Goal: Task Accomplishment & Management: Complete application form

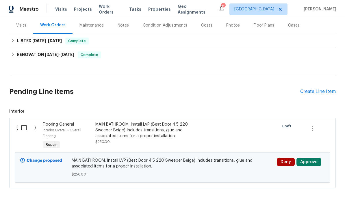
scroll to position [71, 0]
click at [120, 132] on div "MAIN BATHROOM. Install LVP (Best Door 4.5 220 Sweeper Beige) Includes transitio…" at bounding box center [146, 130] width 102 height 17
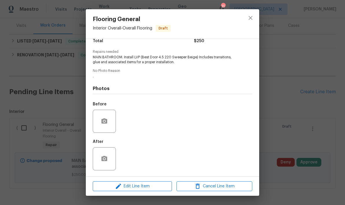
scroll to position [53, 0]
click at [102, 122] on icon "button" at bounding box center [104, 120] width 6 height 5
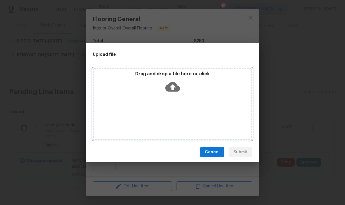
click at [142, 95] on div "Drag and drop a file here or click" at bounding box center [173, 83] width 158 height 25
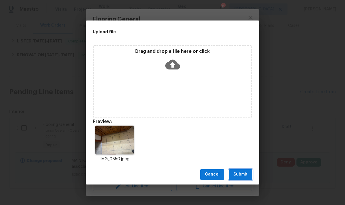
click at [242, 176] on span "Submit" at bounding box center [240, 174] width 14 height 7
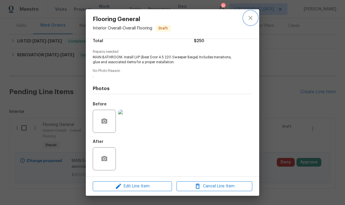
click at [251, 17] on icon "close" at bounding box center [250, 17] width 7 height 7
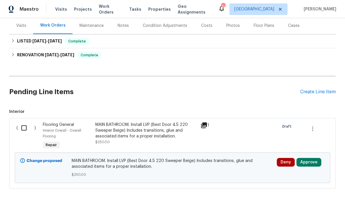
click at [310, 93] on div "Create Line Item" at bounding box center [318, 91] width 36 height 5
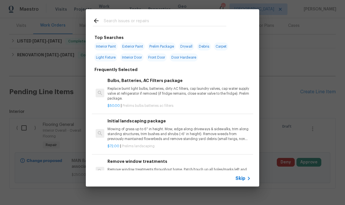
click at [109, 21] on input "text" at bounding box center [165, 21] width 123 height 9
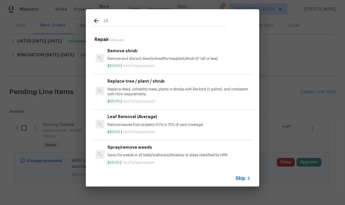
type input "O"
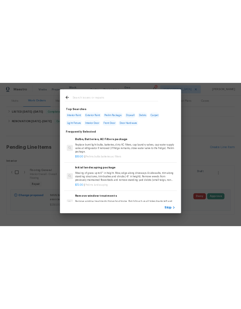
scroll to position [0, 0]
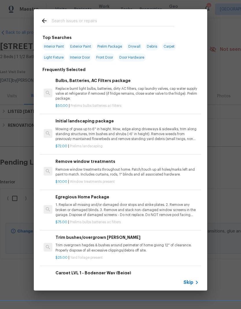
click at [51, 47] on span "Interior Paint" at bounding box center [53, 46] width 23 height 8
type input "Interior Paint"
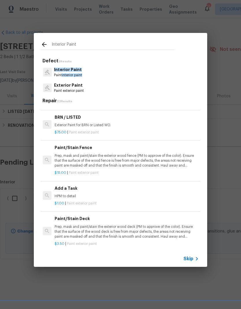
scroll to position [350, 1]
click at [65, 193] on p "HPM to detail" at bounding box center [126, 195] width 143 height 5
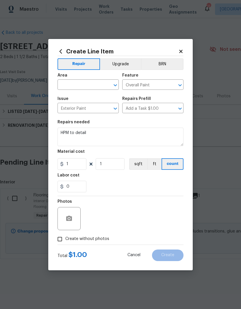
click at [62, 87] on input "text" at bounding box center [79, 85] width 45 height 9
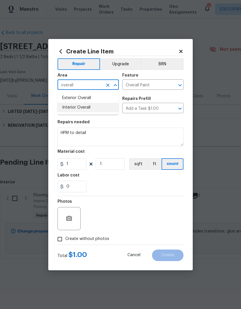
click at [64, 109] on li "Interior Overall" at bounding box center [87, 108] width 61 height 10
type input "Interior Overall"
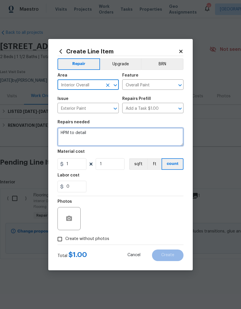
click at [86, 133] on textarea "HPM to detail" at bounding box center [120, 137] width 126 height 18
type textarea "H"
type textarea "Paint concrete floor in utility room"
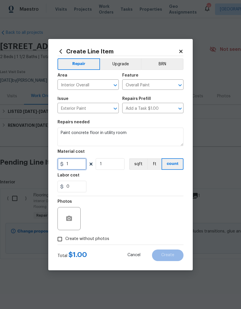
click at [71, 165] on input "1" at bounding box center [71, 164] width 29 height 12
type input "50"
click at [104, 182] on div "0" at bounding box center [120, 187] width 126 height 12
click at [70, 188] on input "0" at bounding box center [71, 187] width 29 height 12
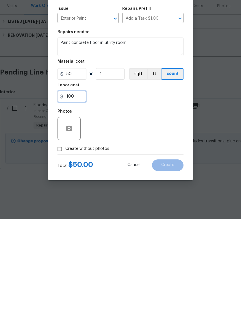
type input "100"
click at [64, 205] on button "button" at bounding box center [69, 219] width 14 height 14
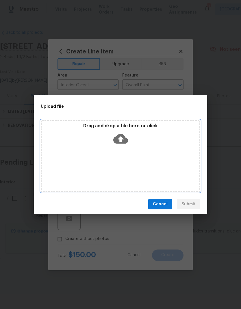
click at [83, 148] on div "Drag and drop a file here or click" at bounding box center [120, 156] width 159 height 72
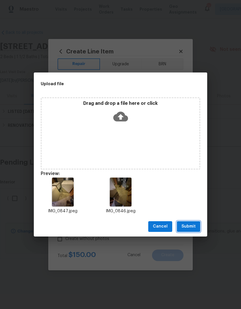
click at [187, 205] on span "Submit" at bounding box center [188, 226] width 14 height 7
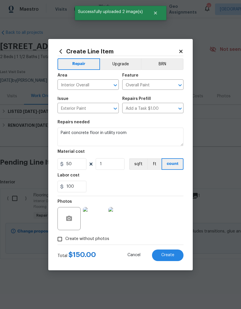
click at [165, 205] on span "Create" at bounding box center [167, 255] width 13 height 4
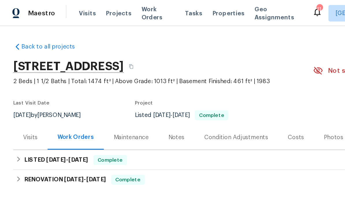
scroll to position [0, 0]
click at [70, 77] on div "Last Visit Date 9/5/2025 by Matt Bohlinger Project Listed 9/4/2025 - 9/5/2025 C…" at bounding box center [107, 77] width 196 height 21
click at [77, 72] on div "Last Visit Date 9/5/2025 by Matt Bohlinger Project Listed 9/4/2025 - 9/5/2025 C…" at bounding box center [107, 77] width 196 height 21
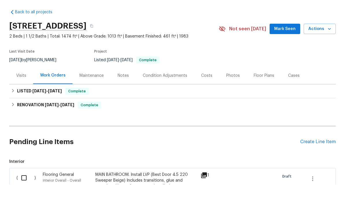
scroll to position [23, 0]
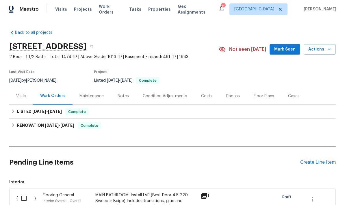
click at [310, 160] on div "Create Line Item" at bounding box center [318, 162] width 36 height 5
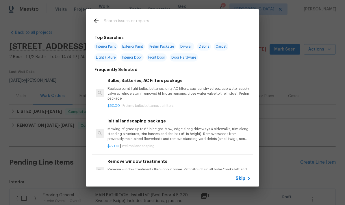
click at [109, 22] on input "text" at bounding box center [165, 21] width 123 height 9
type input "Out,et"
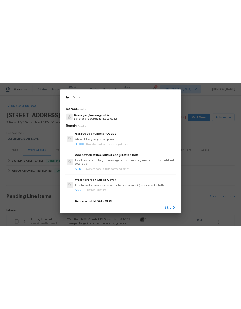
scroll to position [0, 0]
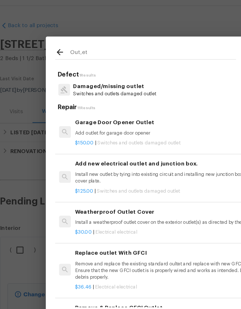
click at [63, 81] on p "Switches and outlets damaged outlet" at bounding box center [84, 83] width 61 height 5
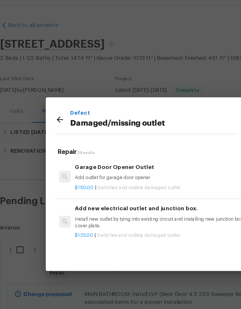
click at [42, 99] on icon at bounding box center [44, 102] width 7 height 7
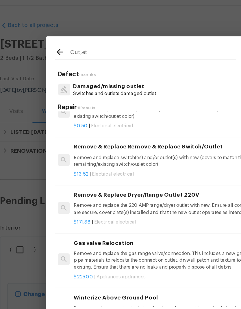
scroll to position [190, 1]
click at [84, 128] on p "Remove and replace switch(es) and/or outlet(s) with new (covers to match the re…" at bounding box center [126, 133] width 143 height 10
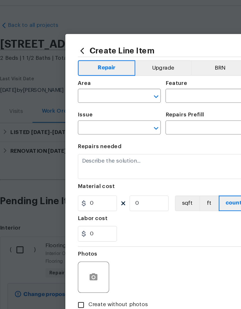
type input "Electrical"
type input "Remove & Replace Remove & Replace Switch/Outlet $13.52"
type textarea "Remove and replace switch(es) and/or outlet(s) with new (covers to match the re…"
type input "13.52"
type input "1"
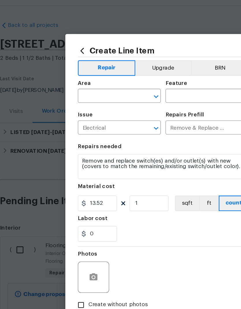
click at [62, 81] on input "text" at bounding box center [79, 85] width 45 height 9
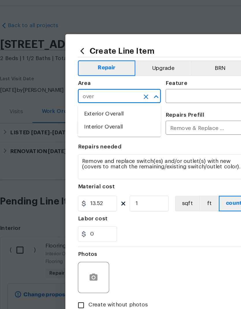
click at [64, 103] on li "Interior Overall" at bounding box center [87, 108] width 61 height 10
type input "Interior Overall"
click at [135, 81] on input "text" at bounding box center [144, 85] width 45 height 9
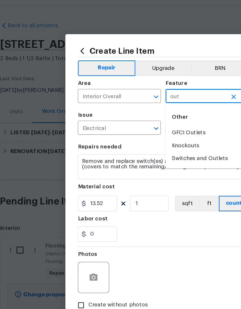
click at [132, 126] on li "Switches and Outlets" at bounding box center [152, 131] width 61 height 10
type input "Switches and Outlets"
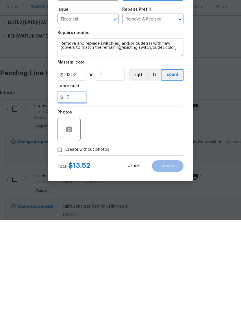
click at [67, 181] on input "0" at bounding box center [71, 187] width 29 height 12
type input "10"
click at [119, 196] on div "Photos" at bounding box center [120, 215] width 126 height 38
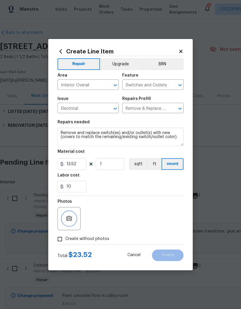
click at [65, 205] on button "button" at bounding box center [69, 219] width 14 height 14
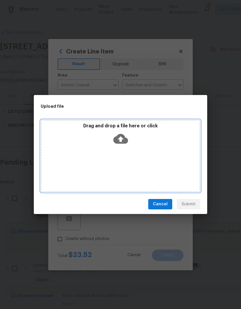
click at [98, 158] on div "Drag and drop a file here or click" at bounding box center [120, 156] width 159 height 72
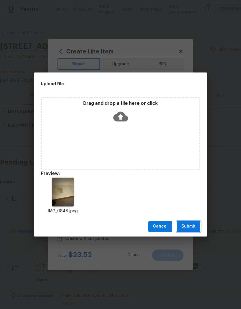
click at [187, 205] on span "Submit" at bounding box center [188, 226] width 14 height 7
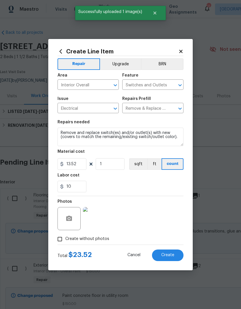
click at [167, 205] on span "Create" at bounding box center [167, 255] width 13 height 4
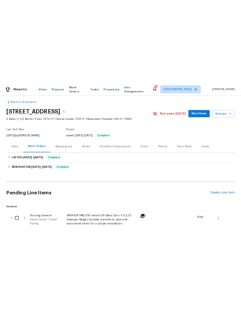
scroll to position [5, 0]
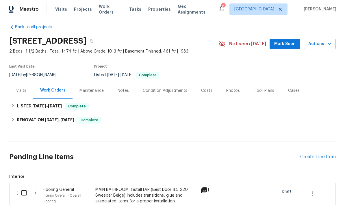
click at [314, 157] on div "Create Line Item" at bounding box center [318, 156] width 36 height 5
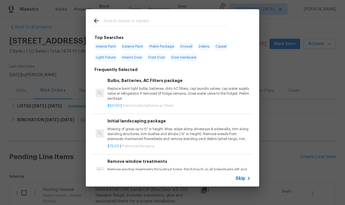
click at [108, 23] on input "text" at bounding box center [165, 21] width 123 height 9
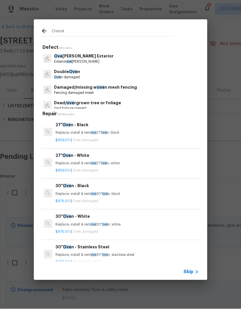
type input "Overall"
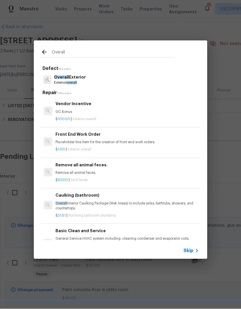
click at [61, 75] on span "Overall" at bounding box center [61, 77] width 15 height 4
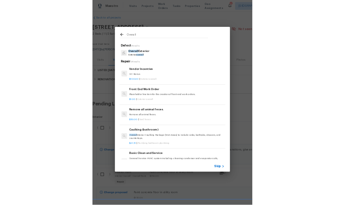
scroll to position [0, 0]
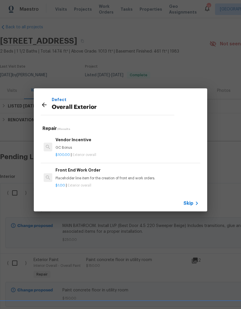
click at [43, 102] on icon at bounding box center [44, 104] width 7 height 7
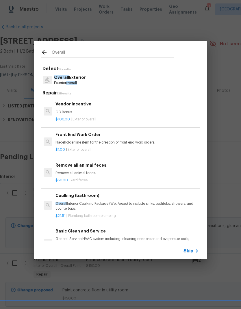
click at [43, 52] on icon at bounding box center [44, 52] width 5 height 5
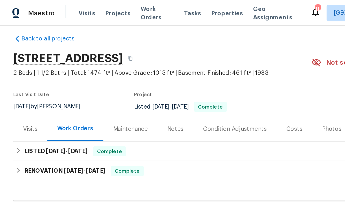
scroll to position [0, 0]
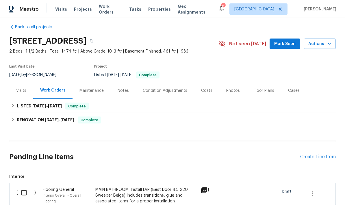
click at [311, 156] on div "Create Line Item" at bounding box center [318, 156] width 36 height 5
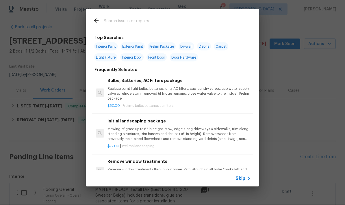
scroll to position [1, 0]
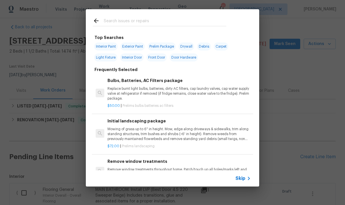
click at [107, 22] on input "text" at bounding box center [165, 21] width 123 height 9
type input "Mulch"
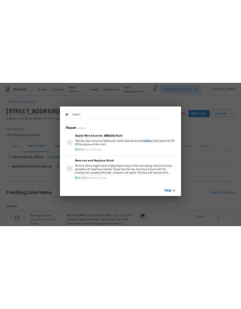
scroll to position [0, 0]
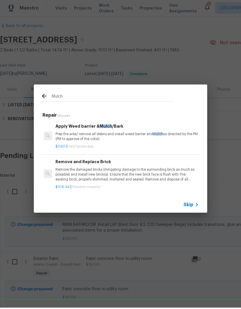
click at [74, 133] on p "Prep the area/ remove all debris and install weed barrier and mulch as directed…" at bounding box center [126, 138] width 143 height 10
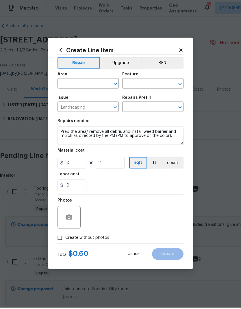
type input "Apply Weed barrier & Mulch/Bark $0.60"
type input "0.6"
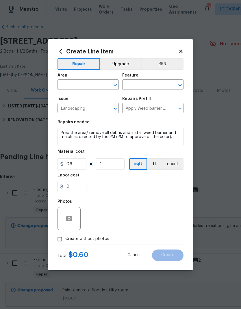
click at [65, 84] on input "text" at bounding box center [79, 85] width 45 height 9
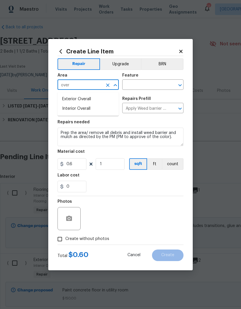
click at [65, 96] on li "Exterior Overall" at bounding box center [87, 99] width 61 height 10
type input "Exterior Overall"
click at [130, 85] on input "text" at bounding box center [144, 85] width 45 height 9
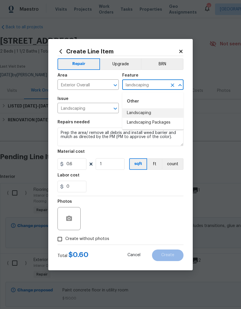
click at [130, 110] on li "Landscaping" at bounding box center [152, 113] width 61 height 10
type input "Landscaping"
click at [56, 134] on div "Create Line Item Repair Upgrade BRN Area Exterior Overall ​ Feature Landscaping…" at bounding box center [120, 154] width 144 height 231
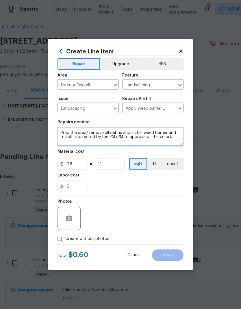
click at [61, 132] on textarea "Prep the area/ remove all debris and install weed barrier and mulch as directed…" at bounding box center [120, 137] width 126 height 18
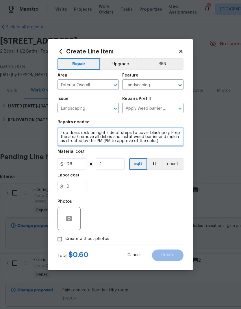
type textarea "Top dress rock on right side of steps to cover black poly. Prep the area/ remov…"
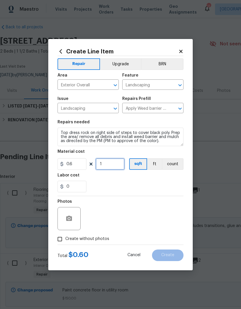
click at [107, 166] on input "1" at bounding box center [110, 164] width 29 height 12
click at [52, 147] on div "Create Line Item Repair Upgrade BRN Area Exterior Overall ​ Feature Landscaping…" at bounding box center [120, 154] width 144 height 231
click at [104, 167] on input "1" at bounding box center [110, 164] width 29 height 12
type input "100"
click at [107, 179] on div "Labor cost" at bounding box center [120, 177] width 126 height 8
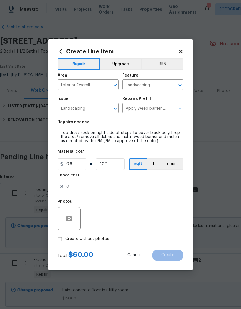
scroll to position [1, 0]
click at [64, 205] on button "button" at bounding box center [69, 219] width 14 height 14
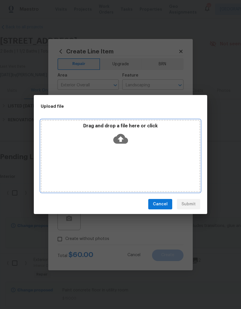
click at [119, 166] on div "Drag and drop a file here or click" at bounding box center [120, 156] width 159 height 72
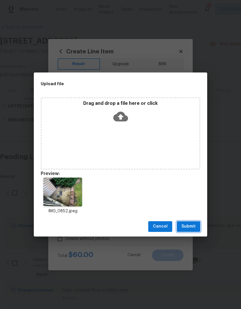
click at [187, 205] on span "Submit" at bounding box center [188, 226] width 14 height 7
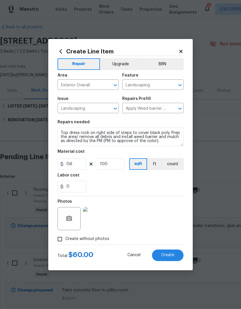
click at [164, 205] on span "Create" at bounding box center [167, 255] width 13 height 4
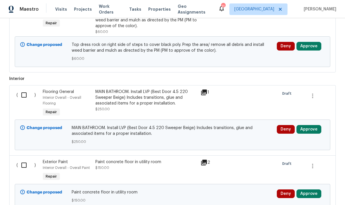
scroll to position [187, 0]
click at [337, 99] on div "Back to all projects 5167 148th St W, Apple Valley, MN 55124 2 Beds | 1 1/2 Bat…" at bounding box center [172, 111] width 345 height 187
click at [128, 97] on div "MAIN BATHROOM. Install LVP (Best Door 4.5 220 Sweeper Beige) Includes transitio…" at bounding box center [146, 97] width 102 height 17
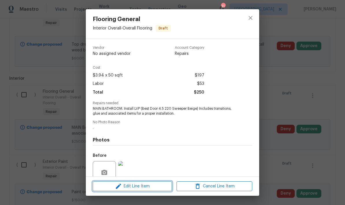
click at [127, 187] on span "Edit Line Item" at bounding box center [132, 186] width 76 height 7
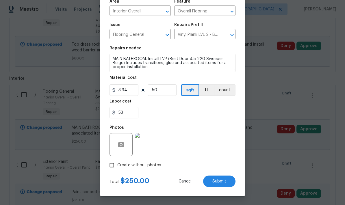
scroll to position [45, 0]
click at [158, 90] on input "50" at bounding box center [162, 90] width 29 height 12
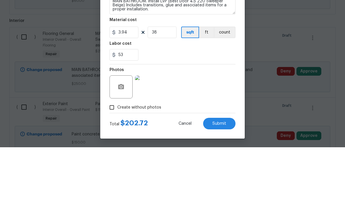
scroll to position [23, 0]
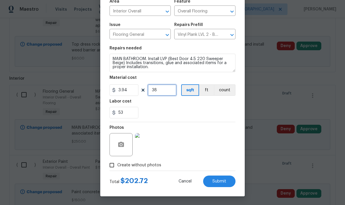
type input "38"
click at [126, 116] on input "53" at bounding box center [124, 113] width 29 height 12
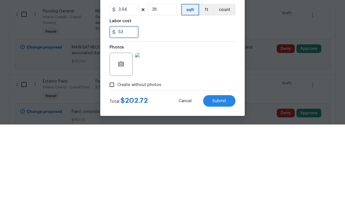
type input "5"
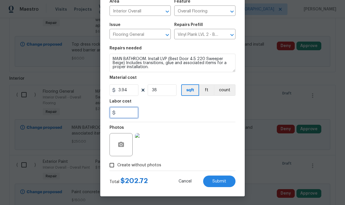
click at [121, 109] on input "text" at bounding box center [124, 113] width 29 height 12
type input "63"
click at [206, 111] on div "63" at bounding box center [173, 113] width 126 height 12
click at [219, 179] on span "Submit" at bounding box center [219, 181] width 14 height 4
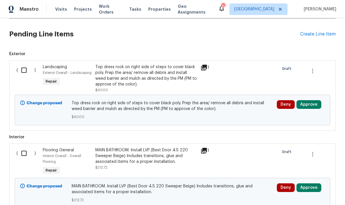
scroll to position [128, 0]
click at [304, 32] on div "Create Line Item" at bounding box center [318, 34] width 36 height 5
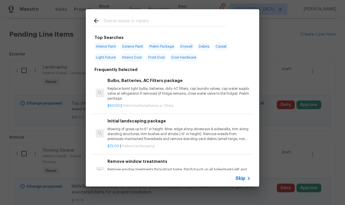
click at [110, 24] on input "text" at bounding box center [165, 21] width 123 height 9
type input "Caulk"
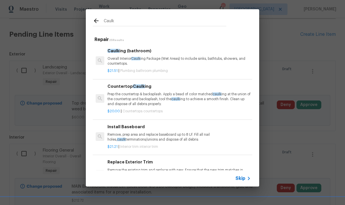
click at [125, 57] on p "Overall Interior Caulk ing Package (Wet Areas) to include sinks, bathtubs, show…" at bounding box center [178, 61] width 143 height 10
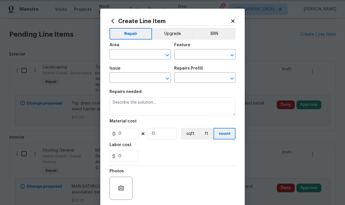
type input "Plumbing"
type input "Bathroom Plumbing"
type input "Caulking (bathroom) $21.51"
type textarea "Overall Interior Caulking Package (Wet Areas) to include sinks, bathtubs, showe…"
type input "21.51"
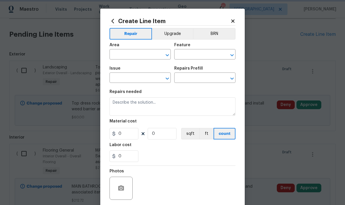
type input "1"
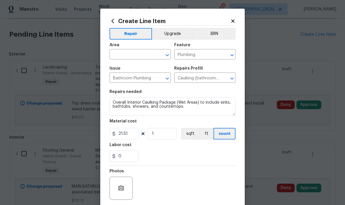
click at [119, 57] on input "text" at bounding box center [132, 55] width 45 height 9
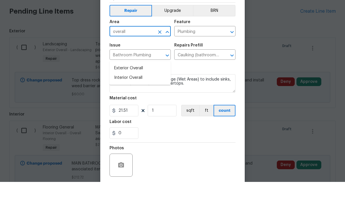
click at [120, 96] on li "Interior Overall" at bounding box center [140, 101] width 61 height 10
type input "Interior Overall"
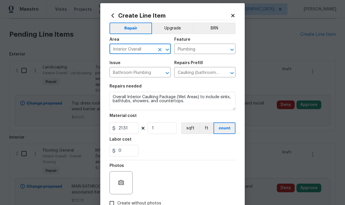
scroll to position [12, 0]
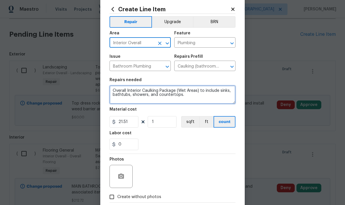
click at [113, 91] on textarea "Overall Interior Caulking Package (Wet Areas) to include sinks, bathtubs, showe…" at bounding box center [173, 95] width 126 height 18
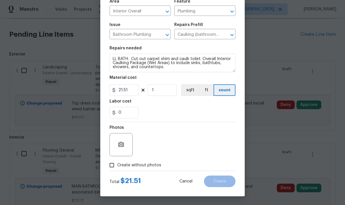
scroll to position [45, 0]
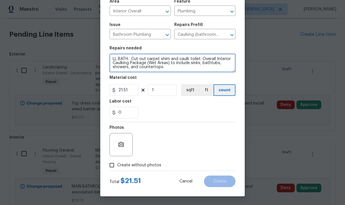
type textarea "LL BATH. Cut out carpet shim and caulk toilet. Overall Interior Caulking Packag…"
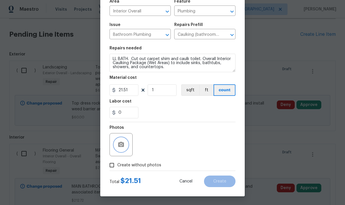
click at [118, 146] on icon "button" at bounding box center [121, 144] width 7 height 7
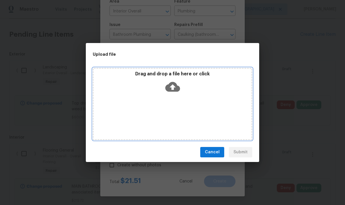
click at [181, 107] on div "Drag and drop a file here or click" at bounding box center [172, 104] width 159 height 72
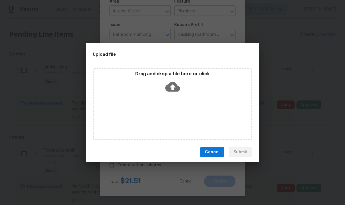
click at [209, 150] on span "Cancel" at bounding box center [212, 152] width 15 height 7
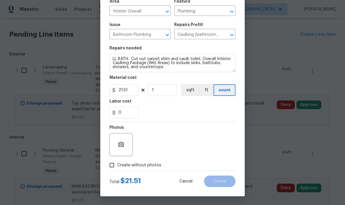
click at [111, 166] on input "Create without photos" at bounding box center [111, 165] width 11 height 11
checkbox input "true"
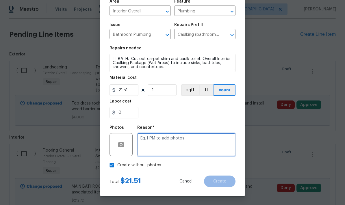
click at [144, 140] on textarea at bounding box center [186, 144] width 98 height 23
type textarea "."
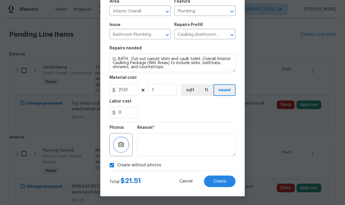
click at [117, 148] on button "button" at bounding box center [121, 145] width 14 height 14
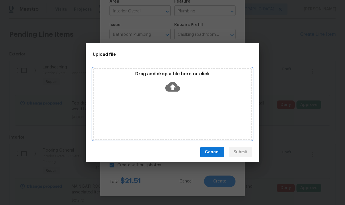
click at [129, 97] on div "Drag and drop a file here or click" at bounding box center [172, 104] width 159 height 72
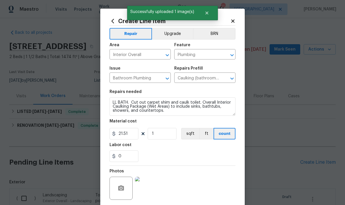
scroll to position [45, 0]
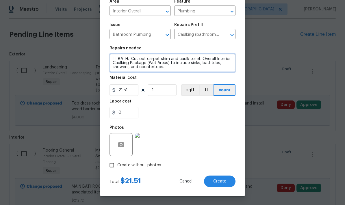
click at [164, 69] on textarea "LL BATH. Cut out carpet shim and caulk toilet. Overall Interior Caulking Packag…" at bounding box center [173, 63] width 126 height 18
type textarea "LL BATH. Cut out carpet shim and caulk toilet."
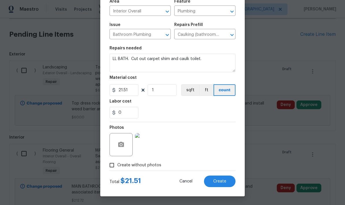
click at [218, 178] on button "Create" at bounding box center [219, 182] width 31 height 12
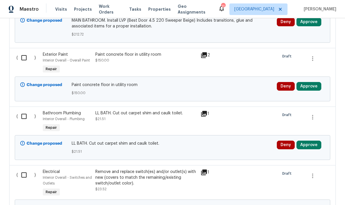
scroll to position [300, 0]
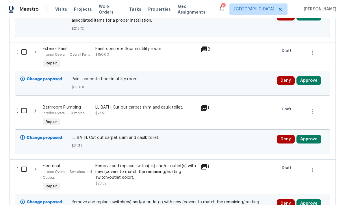
click at [106, 105] on div "LL BATH. Cut out carpet shim and caulk toilet." at bounding box center [146, 108] width 102 height 6
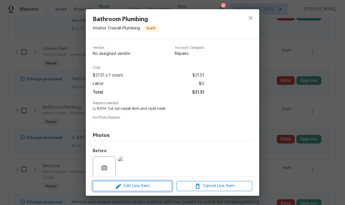
click at [126, 186] on span "Edit Line Item" at bounding box center [132, 186] width 76 height 7
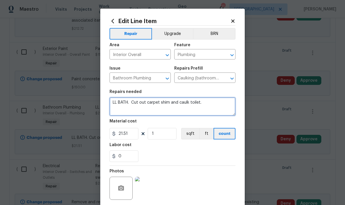
click at [207, 103] on textarea "LL BATH. Cut out carpet shim and caulk toilet." at bounding box center [173, 106] width 126 height 18
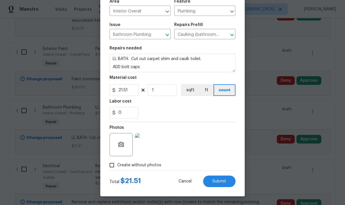
scroll to position [45, 0]
click at [218, 182] on span "Submit" at bounding box center [219, 181] width 14 height 4
type textarea "LL BATH. Cut out carpet shim and caulk toilet."
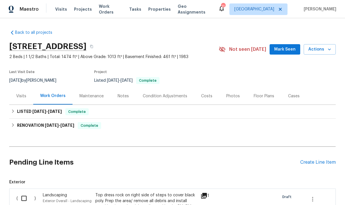
scroll to position [0, 0]
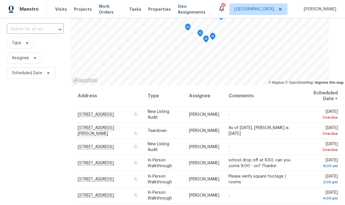
scroll to position [35, 0]
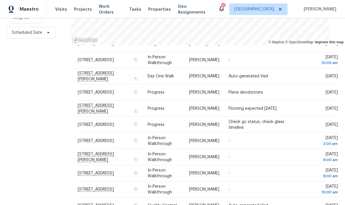
scroll to position [77, 0]
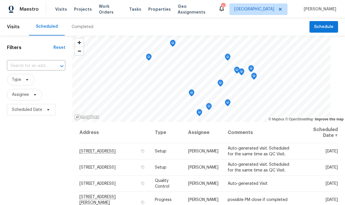
scroll to position [0, 0]
click at [324, 26] on span "Schedule" at bounding box center [323, 26] width 19 height 7
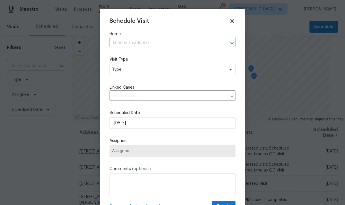
click at [119, 41] on input "text" at bounding box center [165, 42] width 110 height 9
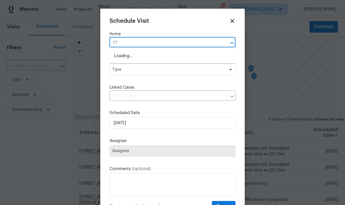
type input "1"
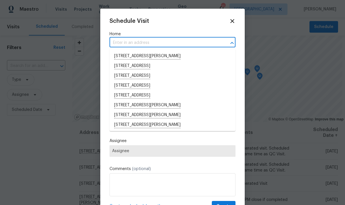
click at [233, 23] on icon at bounding box center [232, 21] width 6 height 6
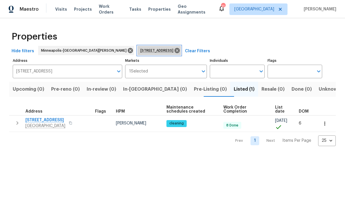
click at [174, 47] on icon at bounding box center [177, 50] width 6 height 6
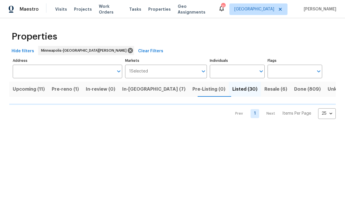
click at [137, 91] on span "In-[GEOGRAPHIC_DATA] (7)" at bounding box center [153, 89] width 63 height 8
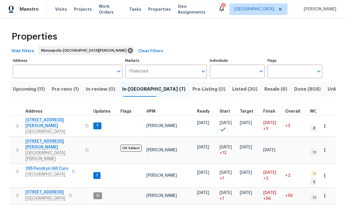
scroll to position [5, 2]
click at [38, 166] on span "395 Pendryn Hill Curv" at bounding box center [46, 169] width 43 height 6
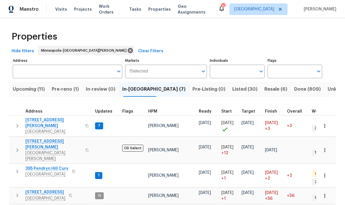
scroll to position [0, 0]
click at [31, 89] on span "Upcoming (11)" at bounding box center [29, 89] width 32 height 8
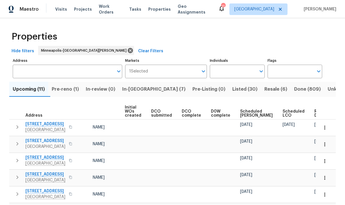
scroll to position [0, 41]
click at [315, 113] on div "Ready Date" at bounding box center [324, 114] width 18 height 8
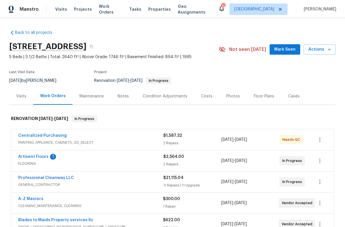
click at [322, 54] on button "Actions" at bounding box center [320, 49] width 32 height 11
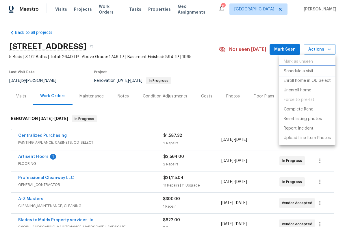
click at [290, 72] on p "Schedule a visit" at bounding box center [299, 71] width 30 height 6
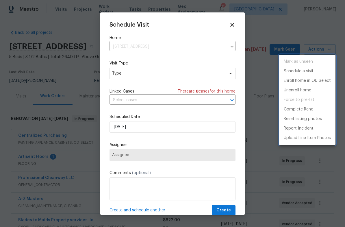
click at [120, 75] on div at bounding box center [172, 113] width 345 height 227
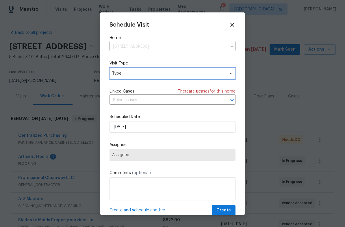
click at [130, 73] on span "Type" at bounding box center [168, 74] width 112 height 6
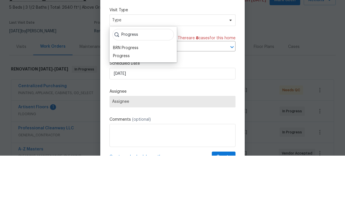
type input "Progress"
click at [118, 103] on div "Progress" at bounding box center [121, 106] width 17 height 6
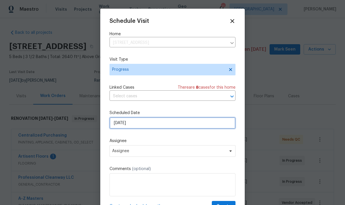
click at [133, 123] on input "[DATE]" at bounding box center [173, 123] width 126 height 12
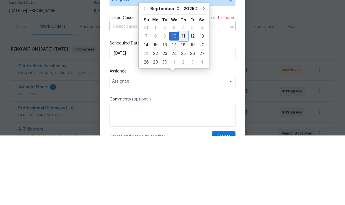
click at [182, 102] on div "11" at bounding box center [183, 106] width 9 height 8
type input "[DATE]"
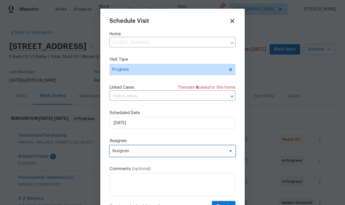
click at [127, 153] on span "Assignee" at bounding box center [168, 151] width 113 height 5
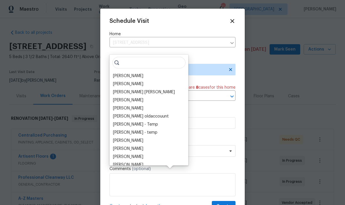
click at [122, 73] on div "[PERSON_NAME]" at bounding box center [128, 76] width 30 height 6
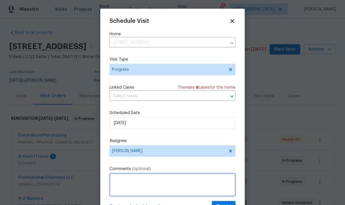
click at [121, 181] on textarea at bounding box center [173, 184] width 126 height 23
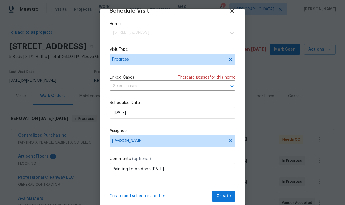
scroll to position [11, 0]
type textarea "Painting to be done [DATE]"
click at [225, 194] on span "Create" at bounding box center [223, 196] width 14 height 7
